Goal: Check status: Check status

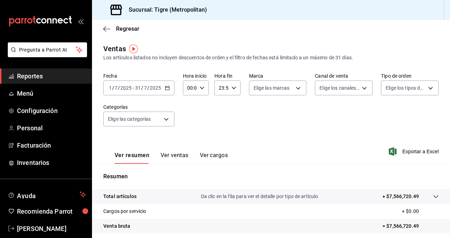
click at [167, 91] on icon "button" at bounding box center [167, 88] width 5 height 5
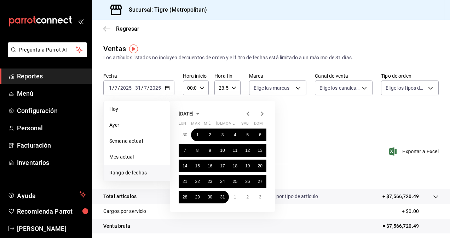
click at [128, 175] on span "Rango de fechas" at bounding box center [136, 172] width 55 height 7
click at [263, 113] on icon "button" at bounding box center [262, 114] width 8 height 8
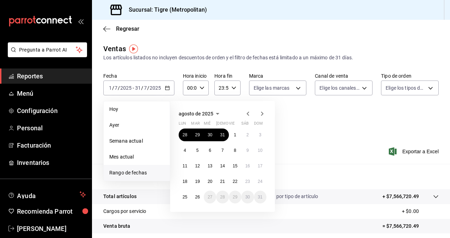
click at [246, 113] on icon "button" at bounding box center [248, 114] width 8 height 8
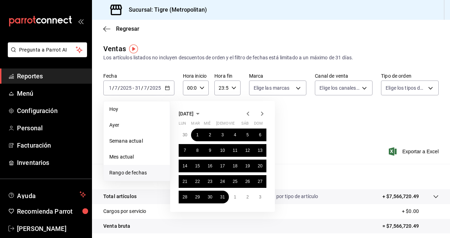
click at [261, 116] on icon "button" at bounding box center [262, 114] width 8 height 8
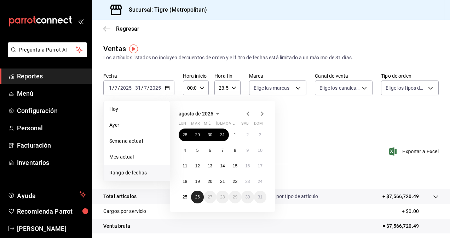
click at [195, 201] on button "26" at bounding box center [197, 197] width 12 height 13
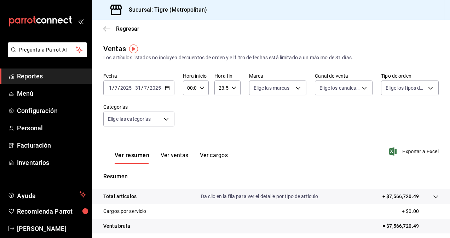
click at [167, 88] on icon "button" at bounding box center [167, 88] width 5 height 5
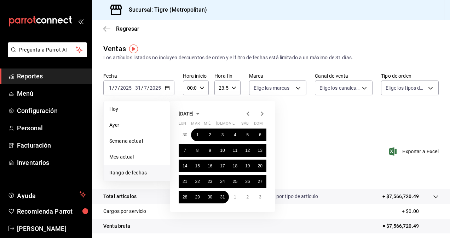
click at [263, 112] on icon "button" at bounding box center [262, 114] width 8 height 8
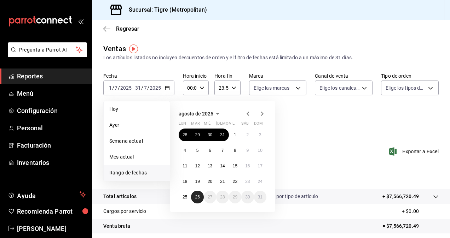
click at [198, 198] on abbr "26" at bounding box center [197, 197] width 5 height 5
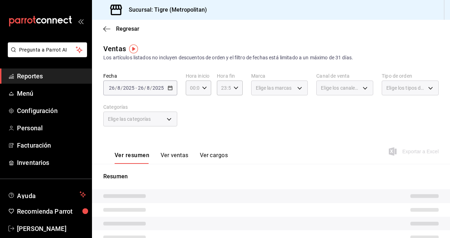
click at [198, 198] on tr at bounding box center [271, 197] width 358 height 14
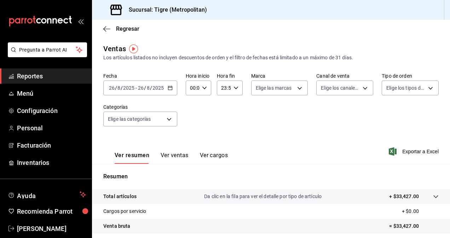
click at [170, 87] on icon "button" at bounding box center [170, 88] width 5 height 5
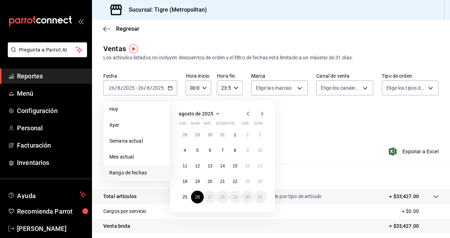
click at [130, 174] on span "Rango de fechas" at bounding box center [136, 172] width 55 height 7
click at [196, 197] on abbr "26" at bounding box center [197, 197] width 5 height 5
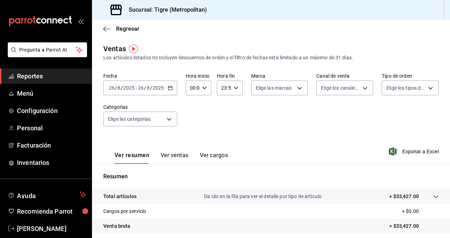
click at [170, 87] on icon "button" at bounding box center [170, 88] width 5 height 5
click at [310, 133] on div "Fecha 2025-08-26 26 / 8 / 2025 - 2025-08-26 26 / 8 / 2025 Hora inicio 00:00 Hor…" at bounding box center [270, 104] width 335 height 62
click at [162, 87] on input "2025" at bounding box center [158, 88] width 12 height 6
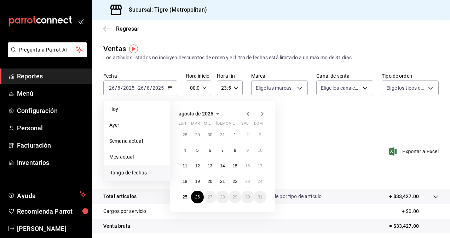
click at [134, 171] on span "Rango de fechas" at bounding box center [136, 172] width 55 height 7
click at [199, 198] on abbr "26" at bounding box center [197, 197] width 5 height 5
click at [305, 136] on div "Ver resumen Ver ventas Ver cargos Exportar a Excel" at bounding box center [271, 149] width 358 height 29
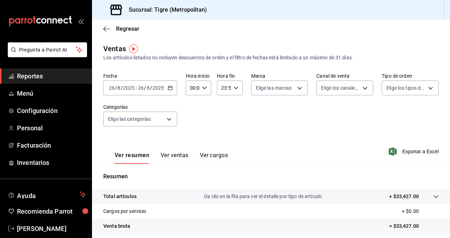
click at [171, 87] on icon "button" at bounding box center [170, 88] width 5 height 5
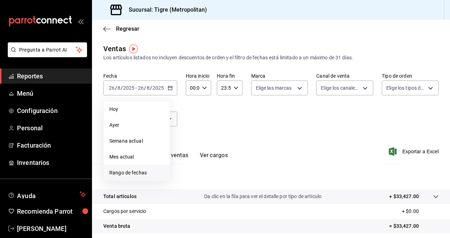
click at [146, 173] on span "Rango de fechas" at bounding box center [136, 172] width 55 height 7
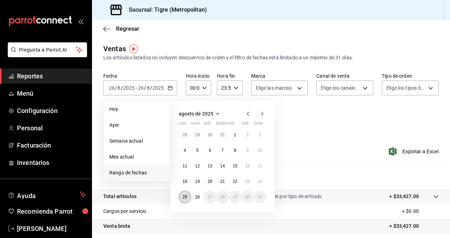
click at [184, 194] on button "25" at bounding box center [185, 197] width 12 height 13
click at [201, 199] on button "26" at bounding box center [197, 197] width 12 height 13
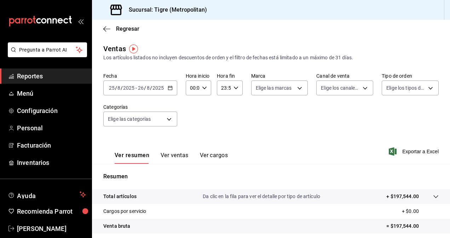
click at [193, 88] on input "00:00" at bounding box center [192, 88] width 13 height 14
click at [191, 125] on span "01" at bounding box center [191, 123] width 1 height 6
type input "01:00"
click at [191, 120] on span "05" at bounding box center [191, 120] width 1 height 6
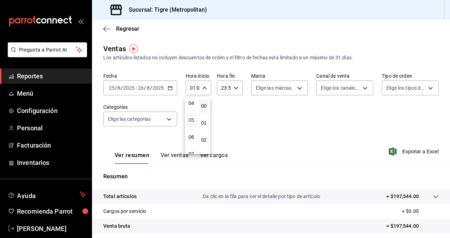
type input "05:00"
click at [224, 88] on div at bounding box center [225, 119] width 450 height 238
click at [224, 88] on input "23:59" at bounding box center [223, 88] width 13 height 14
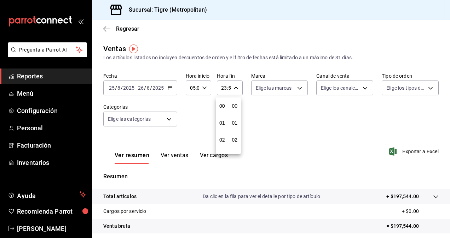
scroll to position [962, 0]
click at [221, 126] on span "22" at bounding box center [221, 129] width 1 height 6
type input "22:59"
click at [223, 123] on button "04" at bounding box center [222, 120] width 10 height 14
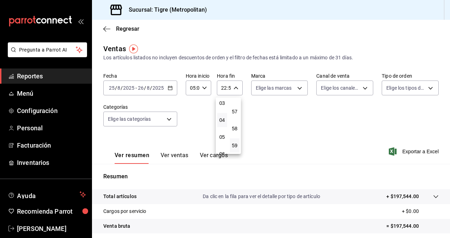
type input "04:59"
click at [301, 137] on div at bounding box center [225, 119] width 450 height 238
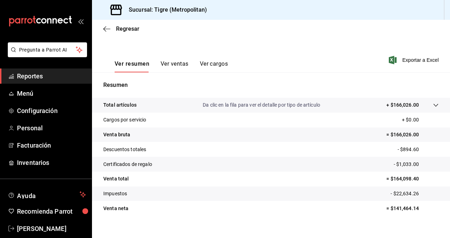
scroll to position [91, 0]
